Goal: Book appointment/travel/reservation

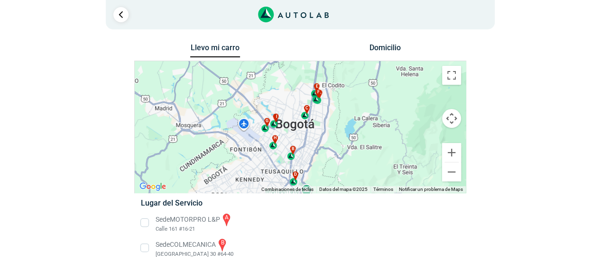
drag, startPoint x: 239, startPoint y: 90, endPoint x: 234, endPoint y: 102, distance: 13.0
click at [234, 102] on div "a b c d e f g" at bounding box center [300, 127] width 331 height 132
click at [450, 151] on button "Ampliar" at bounding box center [451, 152] width 19 height 19
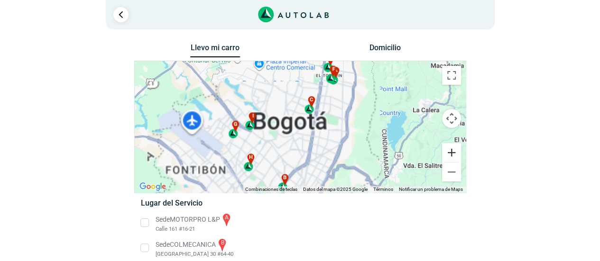
click at [450, 151] on button "Ampliar" at bounding box center [451, 152] width 19 height 19
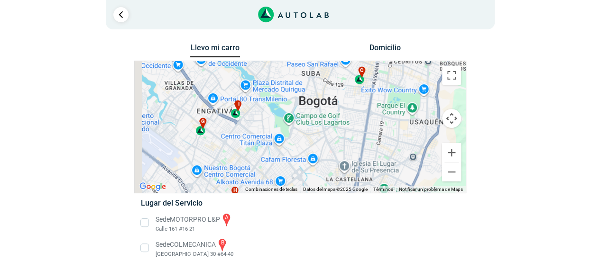
drag, startPoint x: 239, startPoint y: 133, endPoint x: 325, endPoint y: 117, distance: 87.0
click at [325, 117] on div "a b c d e f g" at bounding box center [300, 127] width 331 height 132
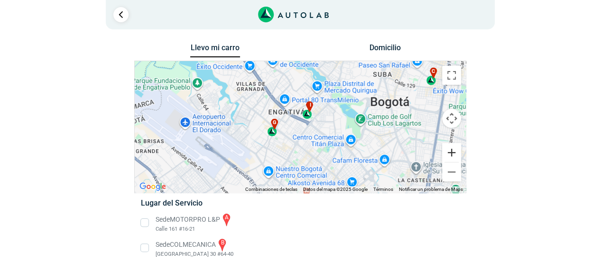
click at [449, 149] on button "Ampliar" at bounding box center [451, 152] width 19 height 19
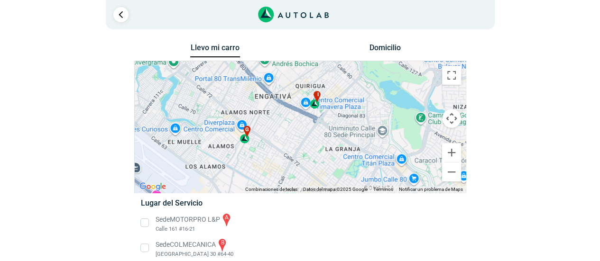
click at [21, 189] on div "Llevo mi carro [GEOGRAPHIC_DATA] ← Mover a la izquierda → Mover a la derecha ↑ …" at bounding box center [300, 243] width 569 height 405
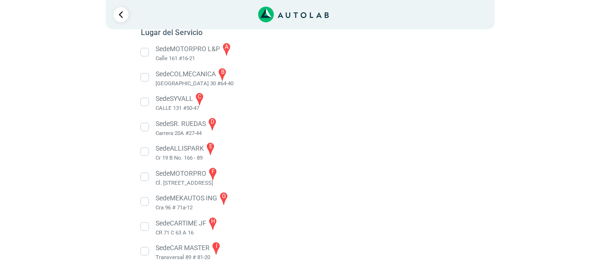
scroll to position [185, 0]
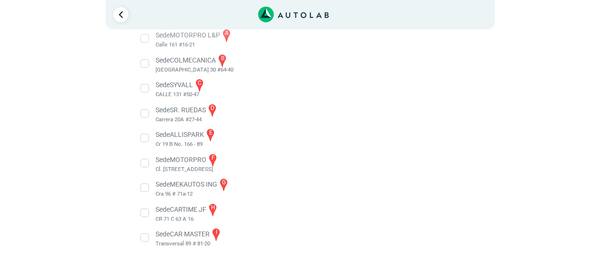
click at [144, 187] on li "Sede MEKAUTOS ING g Cra 96 # 71a-12" at bounding box center [300, 187] width 333 height 21
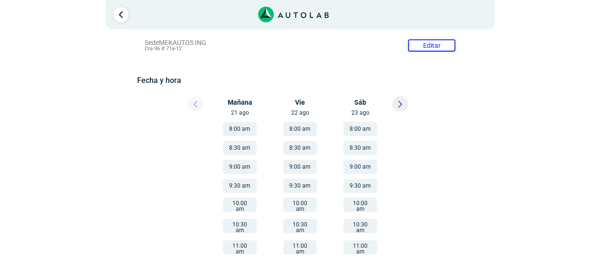
scroll to position [109, 0]
